Goal: Task Accomplishment & Management: Use online tool/utility

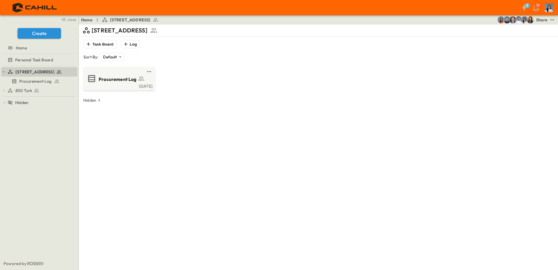
click at [18, 88] on span "850 Turk" at bounding box center [23, 91] width 17 height 6
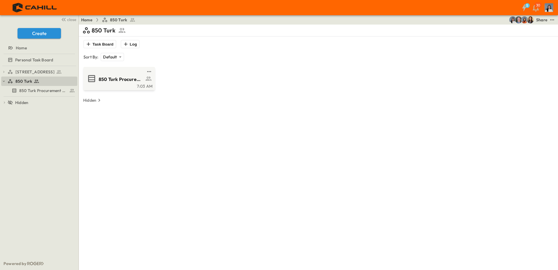
click at [100, 88] on div "7:03 AM" at bounding box center [119, 85] width 68 height 5
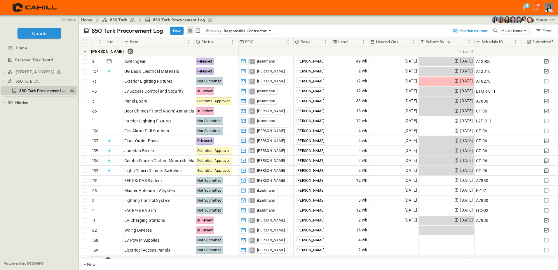
click at [251, 27] on div "Group by: Responsible Contractor" at bounding box center [239, 31] width 69 height 8
click at [224, 42] on div "None" at bounding box center [238, 39] width 68 height 8
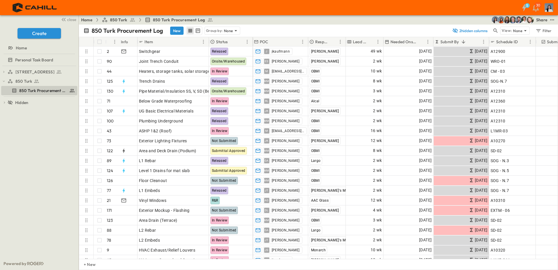
click at [367, 42] on div "Lead Time" at bounding box center [360, 41] width 27 height 9
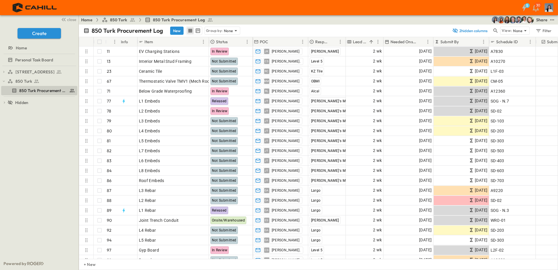
click at [371, 41] on icon "Sort" at bounding box center [372, 42] width 4 height 4
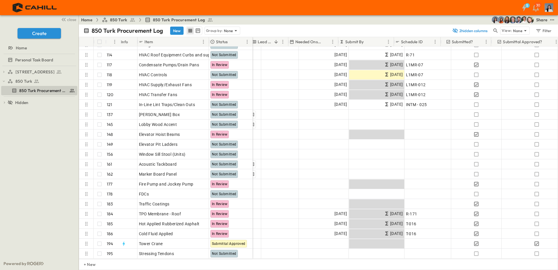
scroll to position [1748, 0]
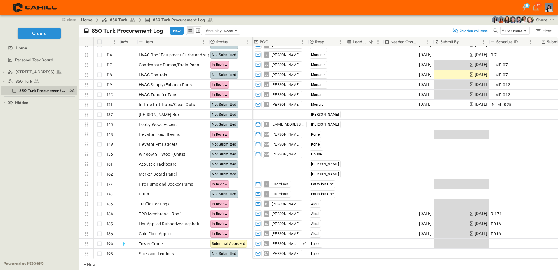
click at [238, 30] on icon at bounding box center [236, 31] width 6 height 6
click at [227, 59] on p "Responsible Contractor" at bounding box center [222, 59] width 33 height 12
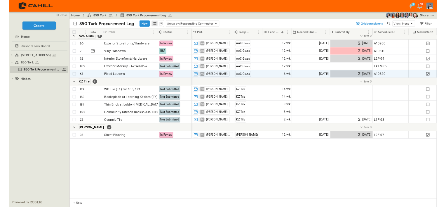
scroll to position [909, 0]
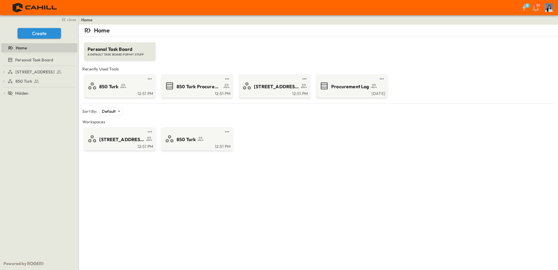
click at [122, 90] on div "850 Turk" at bounding box center [125, 86] width 52 height 8
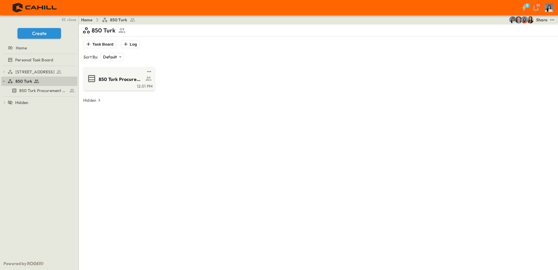
click at [131, 87] on div "12:51 PM" at bounding box center [119, 85] width 68 height 5
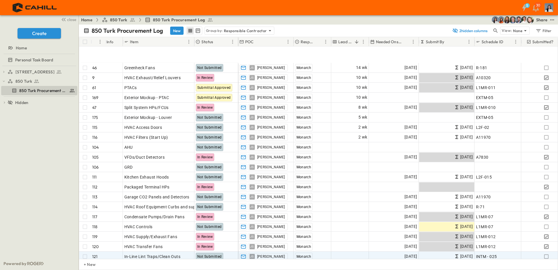
scroll to position [584, 0]
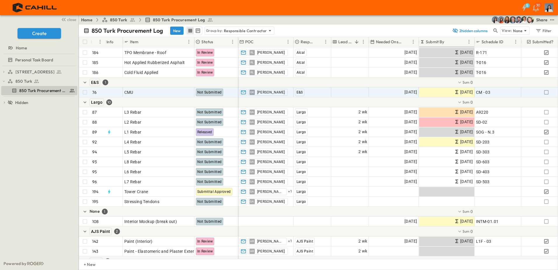
scroll to position [2056, 0]
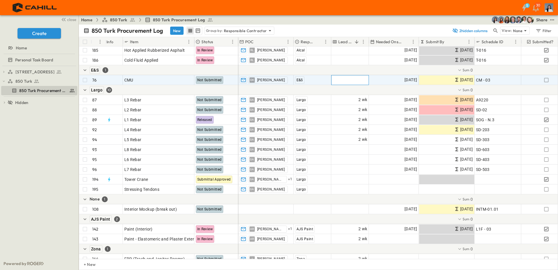
click at [355, 81] on span "Add Duration" at bounding box center [354, 80] width 25 height 6
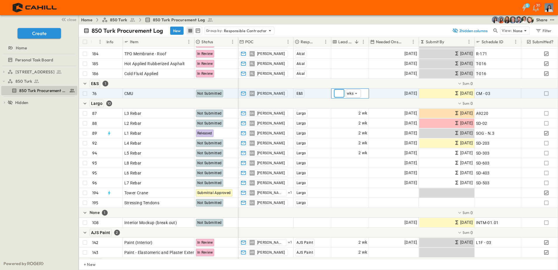
scroll to position [2027, 0]
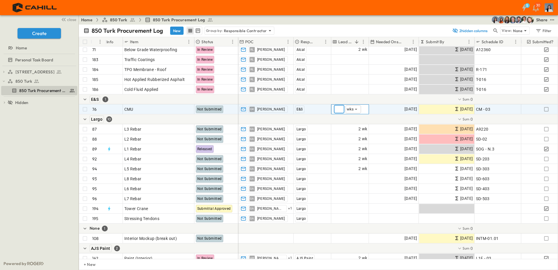
type input "*"
drag, startPoint x: 45, startPoint y: 140, endPoint x: 74, endPoint y: 133, distance: 29.7
click at [45, 140] on div "750 Golden Gate Procurement Log 850 Turk 850 Turk Procurement Log To pick up a …" at bounding box center [39, 161] width 79 height 191
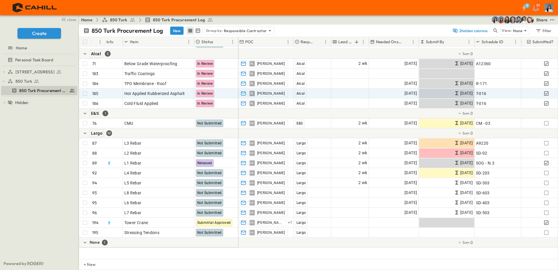
scroll to position [1968, 0]
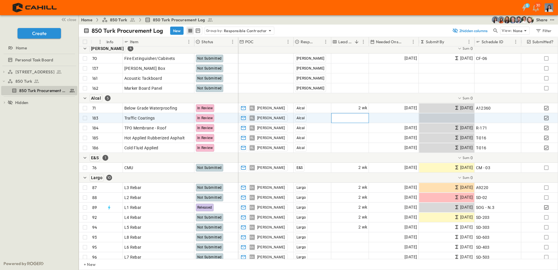
click at [350, 115] on span "Add Duration" at bounding box center [354, 118] width 25 height 6
type input "*"
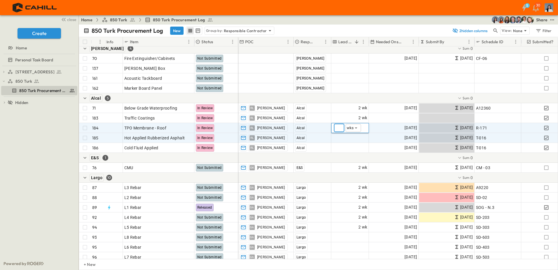
type input "*"
click at [348, 141] on div "Add Duration" at bounding box center [350, 137] width 37 height 9
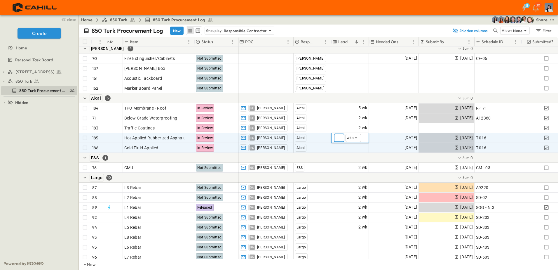
type input "*"
click at [349, 145] on span "Add Duration" at bounding box center [354, 148] width 25 height 6
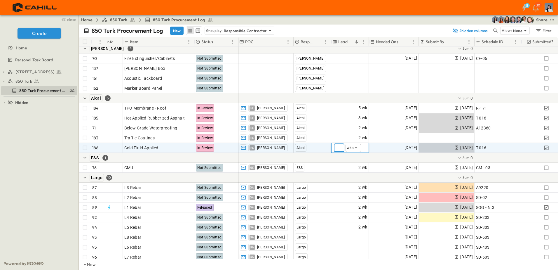
type input "*"
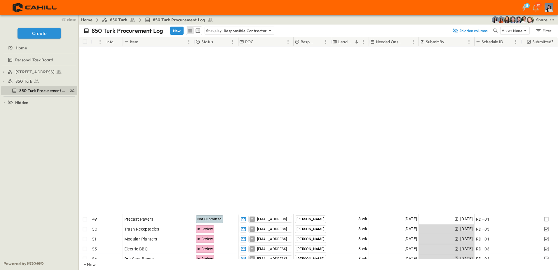
scroll to position [1754, 0]
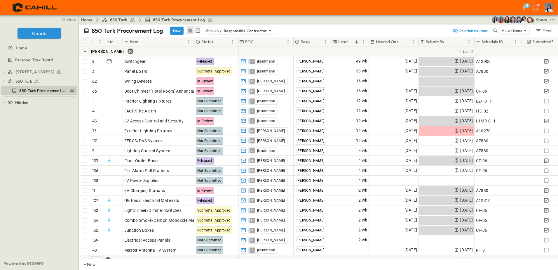
drag, startPoint x: 252, startPoint y: 34, endPoint x: 256, endPoint y: 31, distance: 5.8
click at [252, 34] on div "Group by: Responsible Contractor" at bounding box center [239, 31] width 69 height 8
click at [257, 30] on p "Responsible Contractor" at bounding box center [245, 31] width 43 height 6
drag, startPoint x: 257, startPoint y: 31, endPoint x: 228, endPoint y: 41, distance: 30.3
click at [228, 41] on div "None" at bounding box center [238, 39] width 68 height 8
